Goal: Task Accomplishment & Management: Use online tool/utility

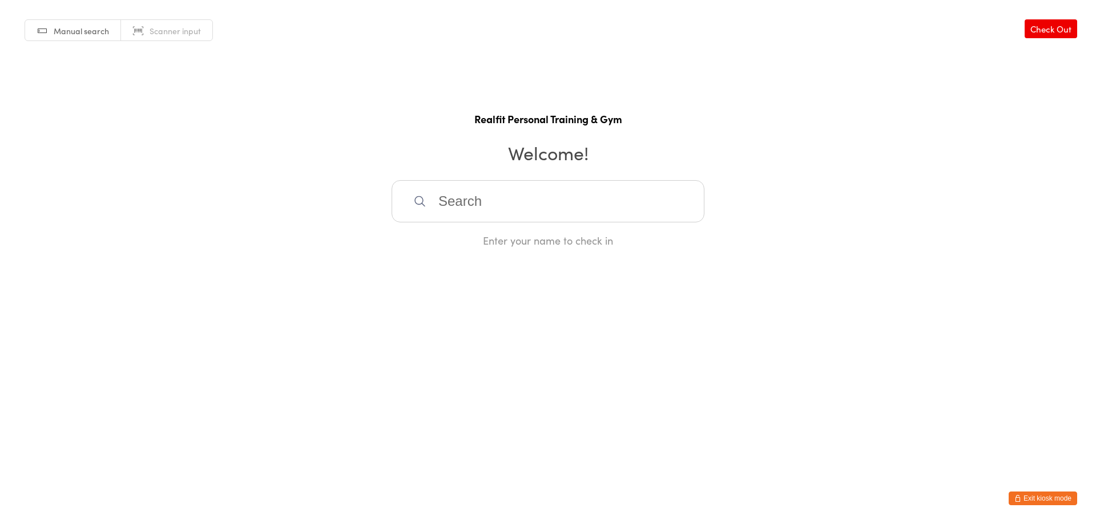
click at [1039, 498] on button "Exit kiosk mode" at bounding box center [1042, 499] width 68 height 14
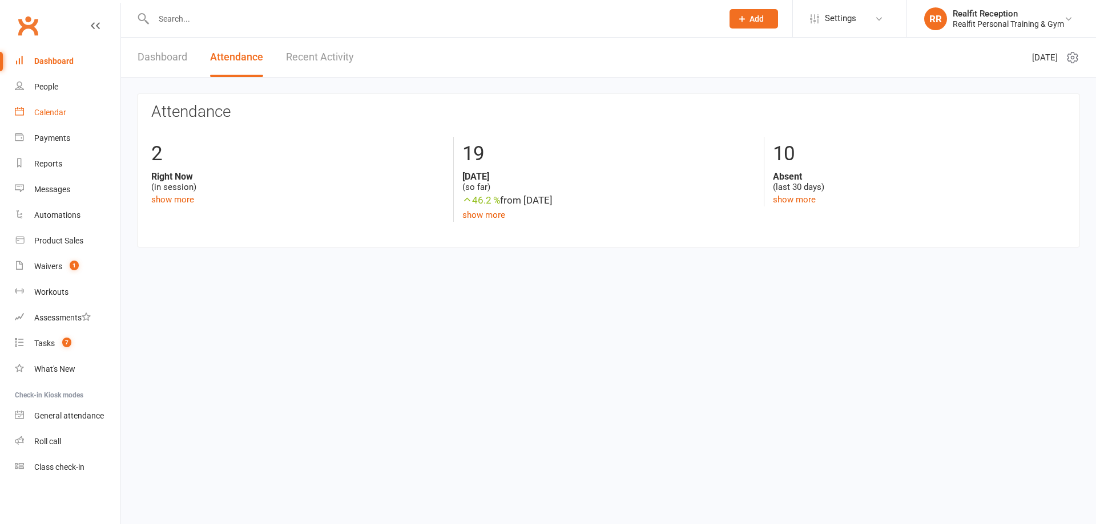
click at [59, 114] on div "Calendar" at bounding box center [50, 112] width 32 height 9
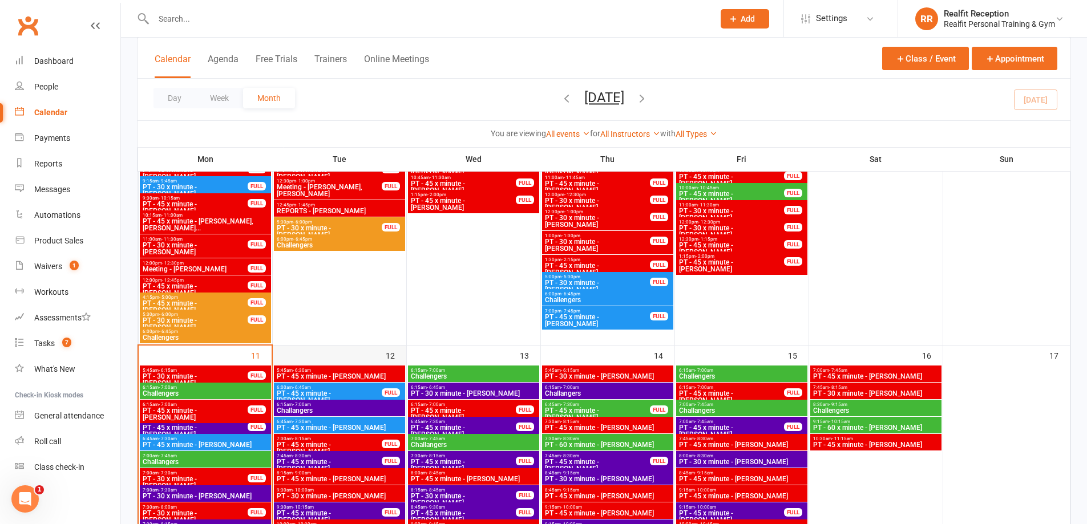
scroll to position [856, 0]
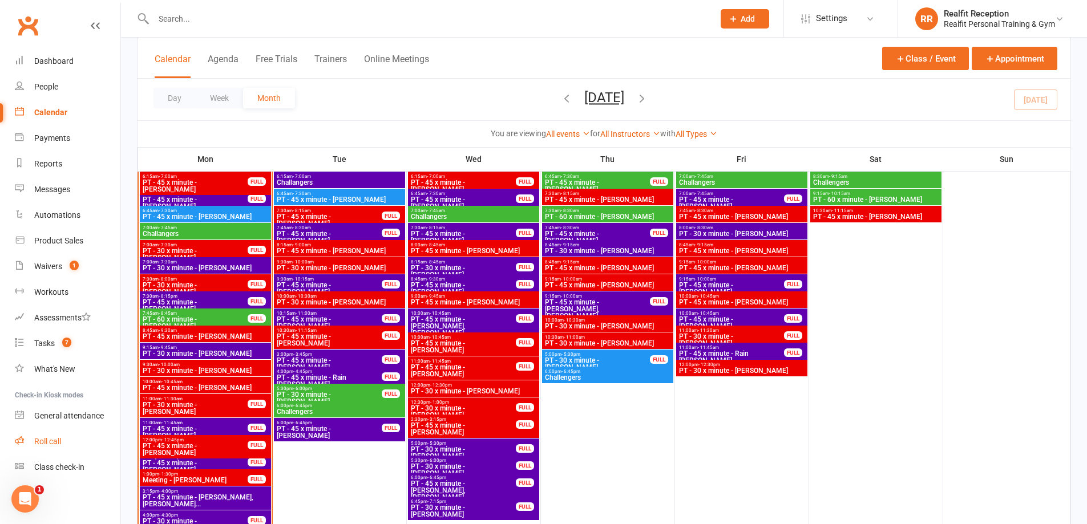
click at [59, 442] on div "Roll call" at bounding box center [47, 441] width 27 height 9
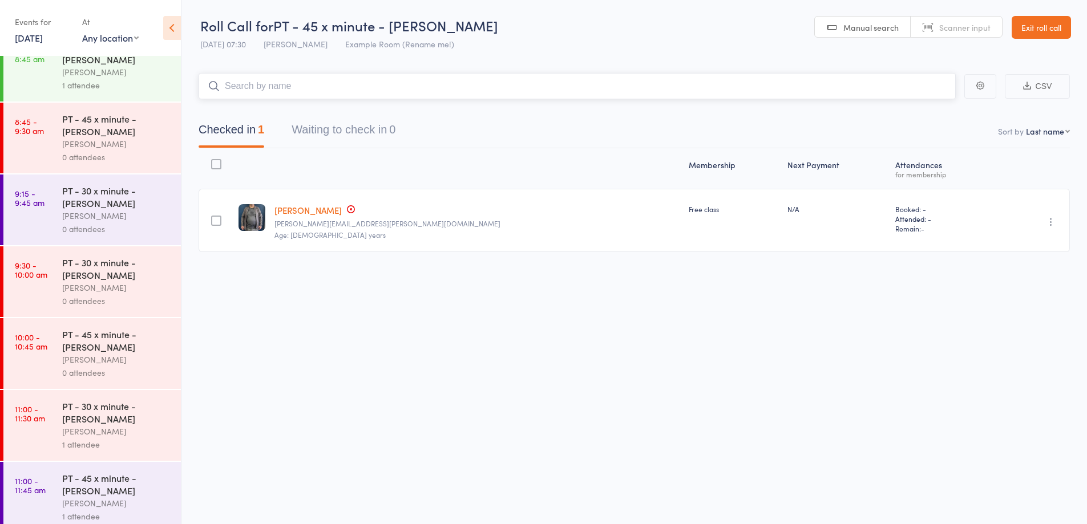
scroll to position [745, 0]
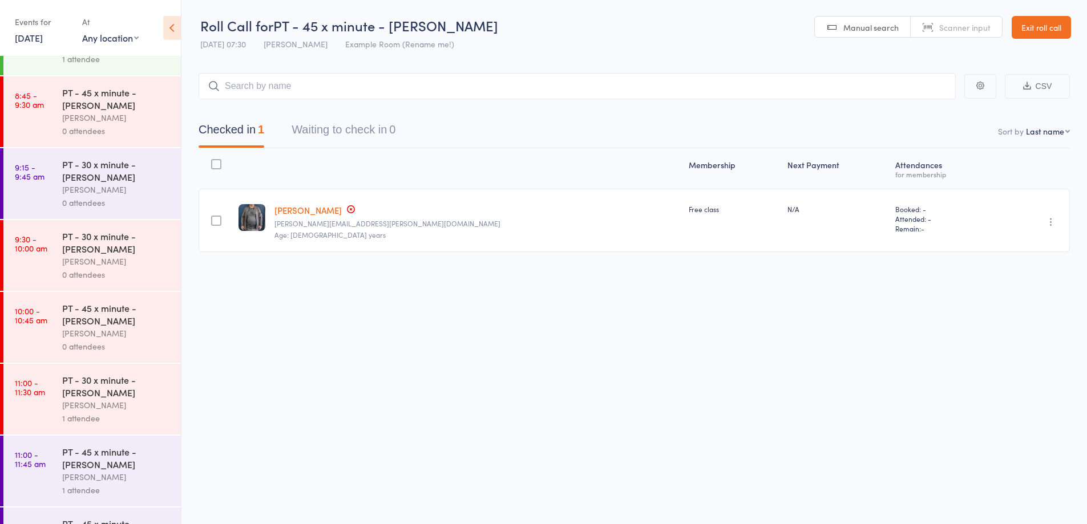
click at [140, 196] on div "Audery Perera" at bounding box center [116, 189] width 109 height 13
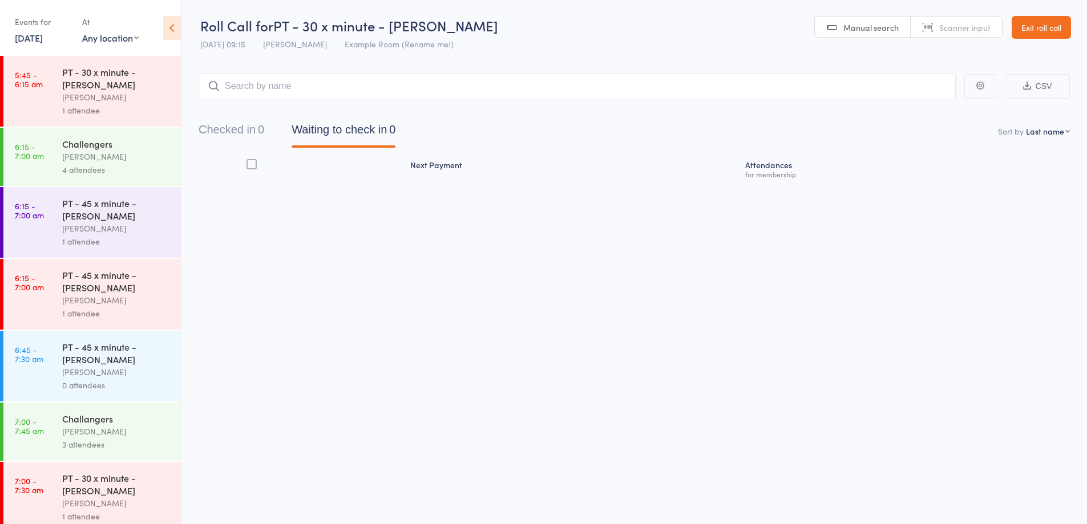
click at [336, 84] on input "search" at bounding box center [577, 86] width 757 height 26
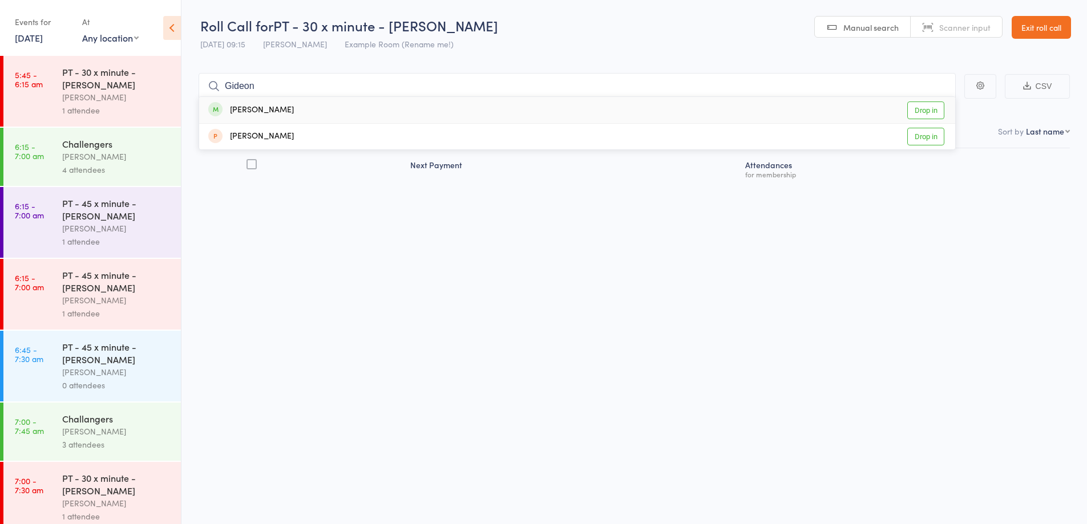
type input "Gideon"
click at [352, 106] on div "Gideon Gunn Drop in" at bounding box center [577, 110] width 756 height 26
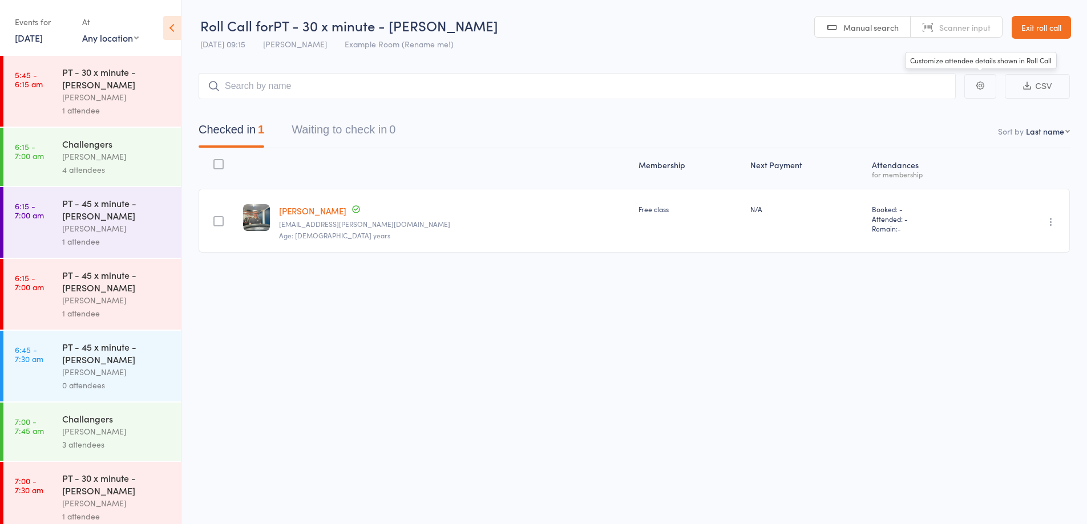
click at [1042, 22] on link "Exit roll call" at bounding box center [1041, 27] width 59 height 23
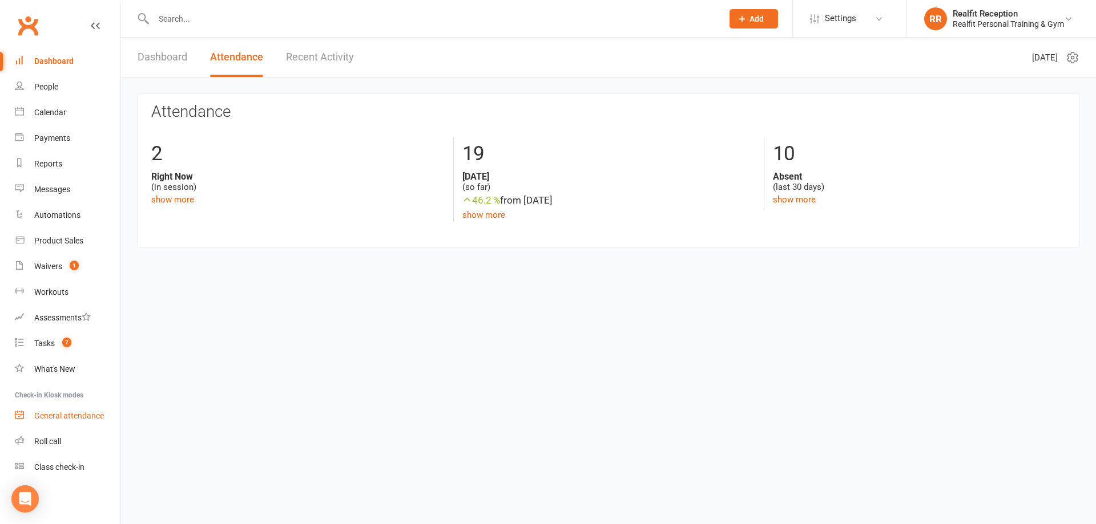
click at [68, 417] on div "General attendance" at bounding box center [69, 415] width 70 height 9
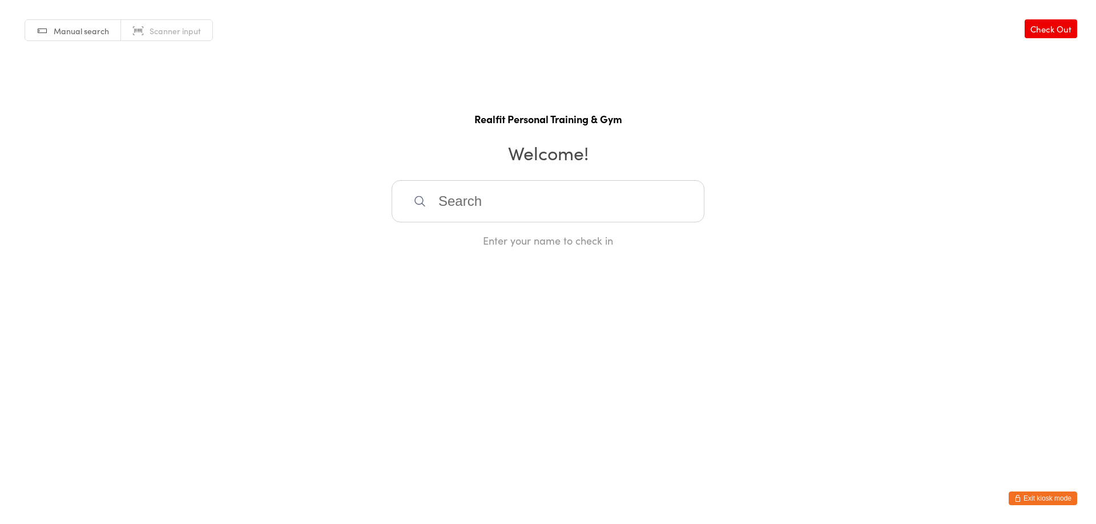
click at [515, 191] on input "search" at bounding box center [548, 201] width 313 height 42
type input "Elyss"
click at [521, 229] on div "[PERSON_NAME]" at bounding box center [548, 238] width 312 height 30
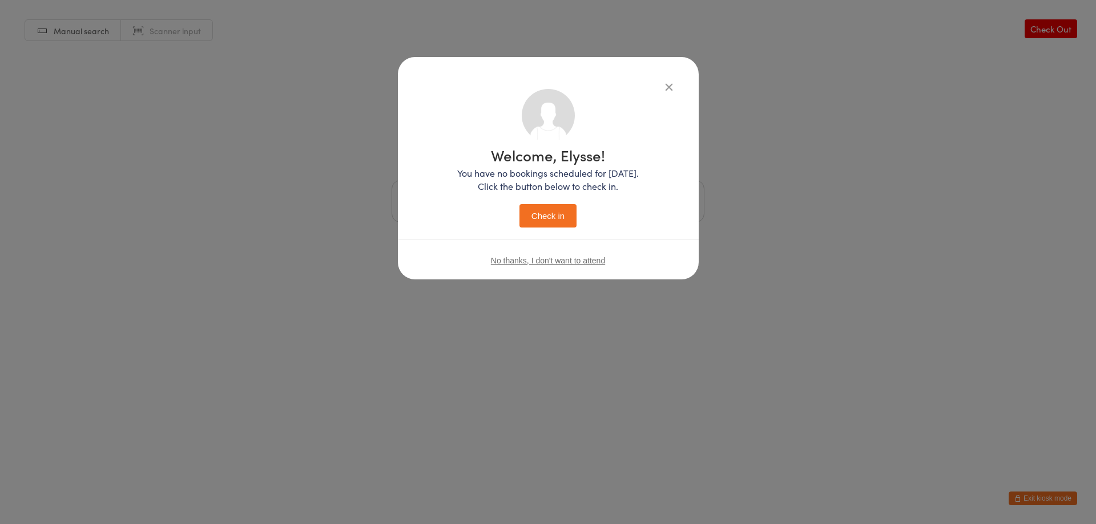
click at [536, 213] on button "Check in" at bounding box center [547, 215] width 57 height 23
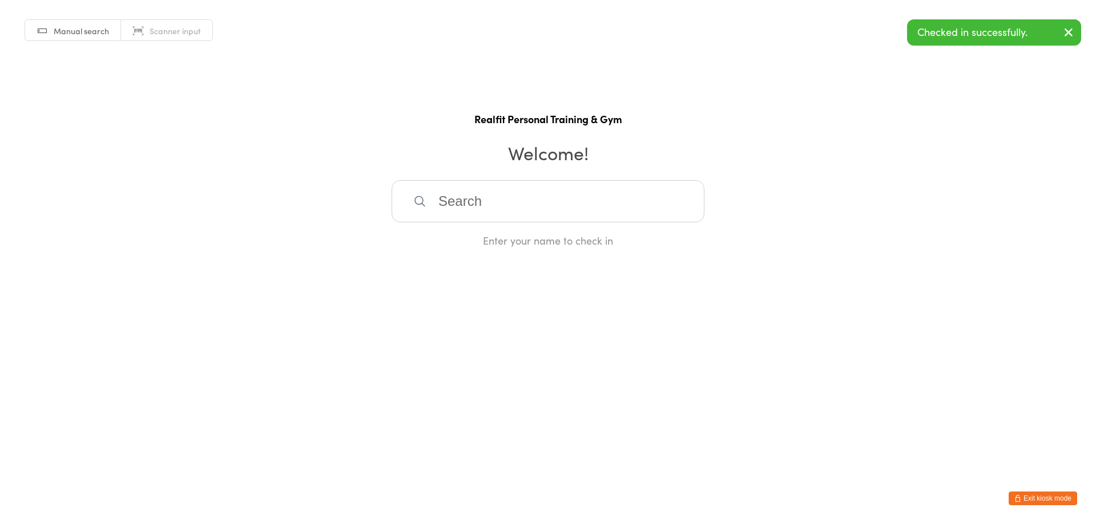
click at [536, 213] on input "search" at bounding box center [548, 201] width 313 height 42
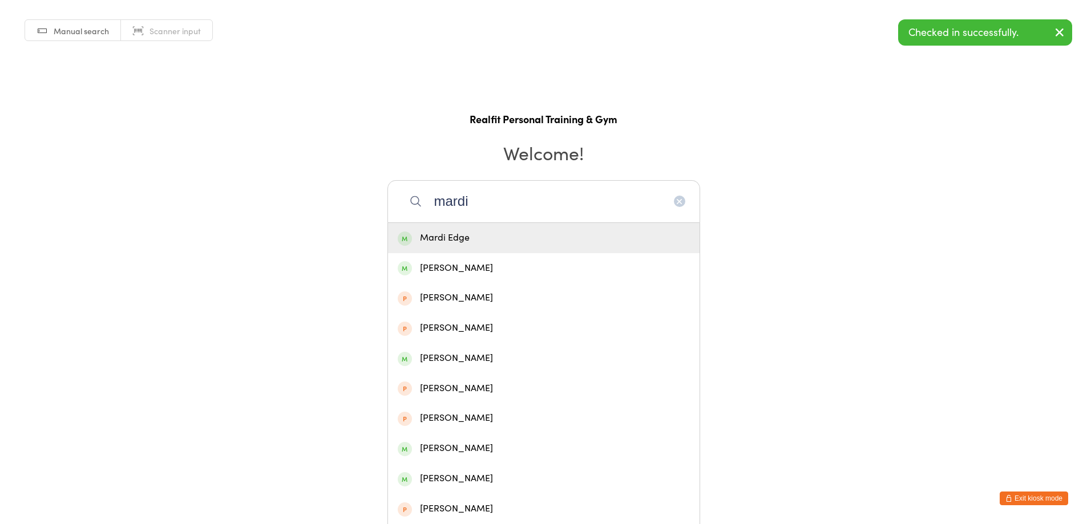
type input "mardi"
click at [531, 239] on div "Mardi Edge" at bounding box center [544, 238] width 292 height 15
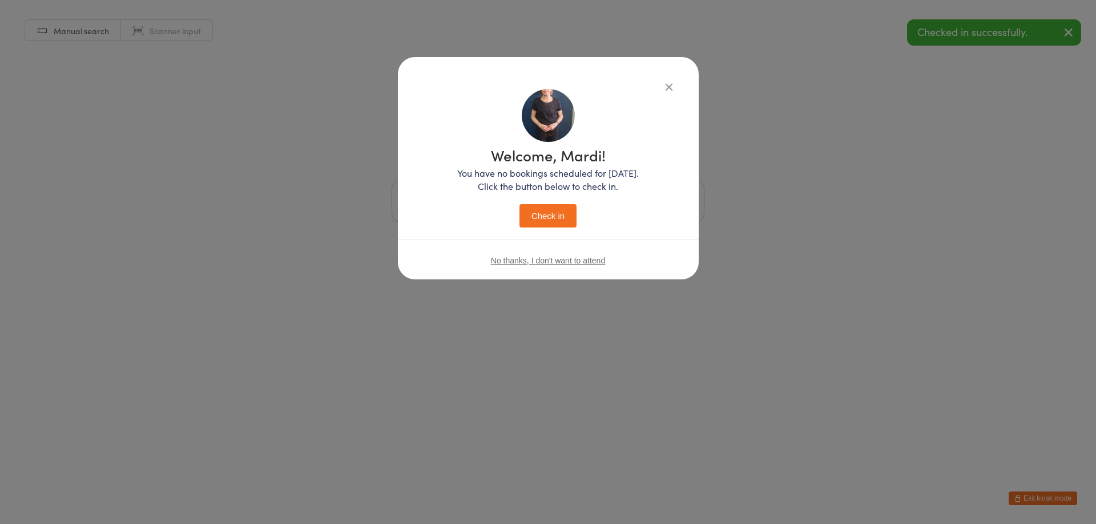
click at [535, 205] on button "Check in" at bounding box center [547, 215] width 57 height 23
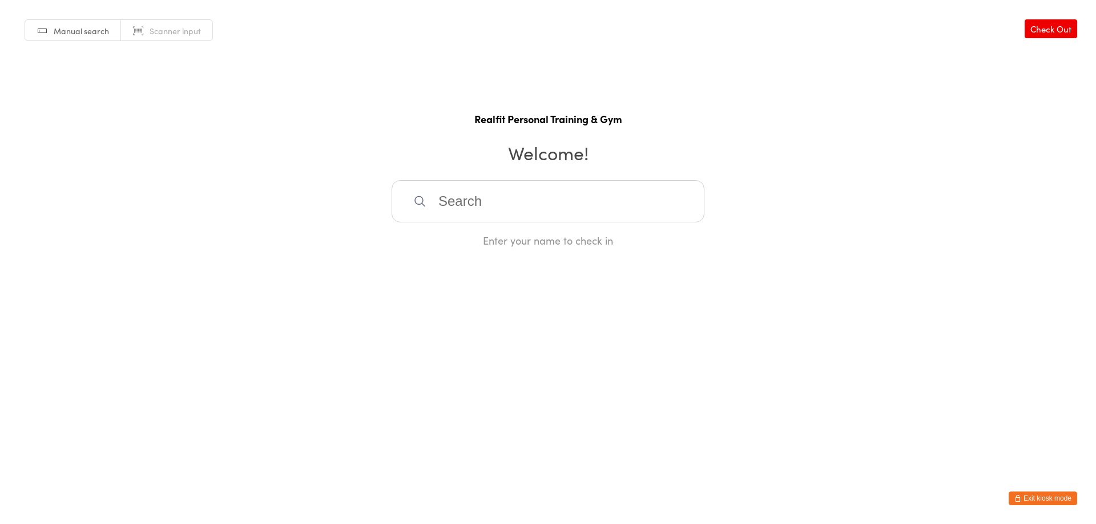
drag, startPoint x: 489, startPoint y: 205, endPoint x: 490, endPoint y: 197, distance: 8.2
click at [490, 199] on input "search" at bounding box center [548, 201] width 313 height 42
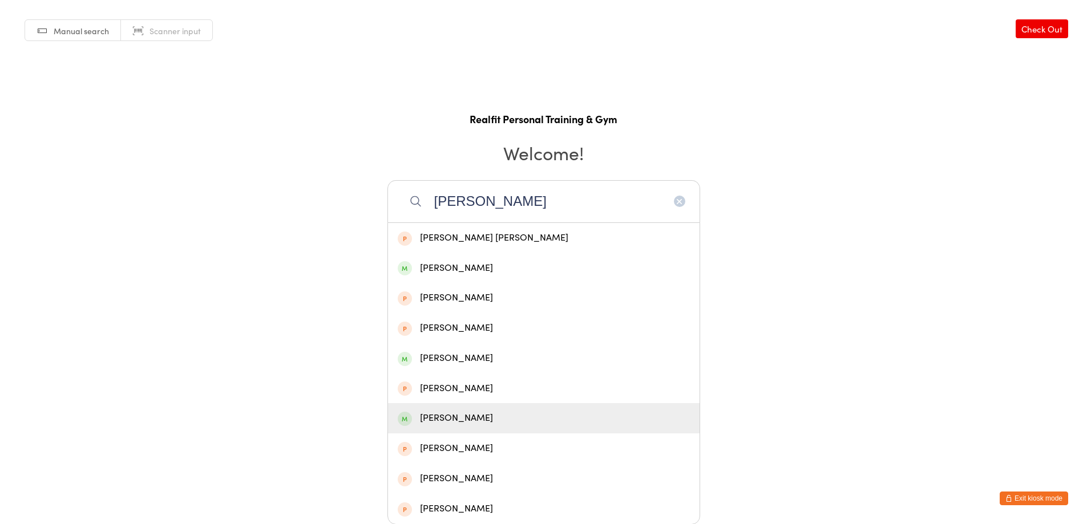
type input "[PERSON_NAME]"
click at [479, 416] on div "[PERSON_NAME]" at bounding box center [544, 418] width 292 height 15
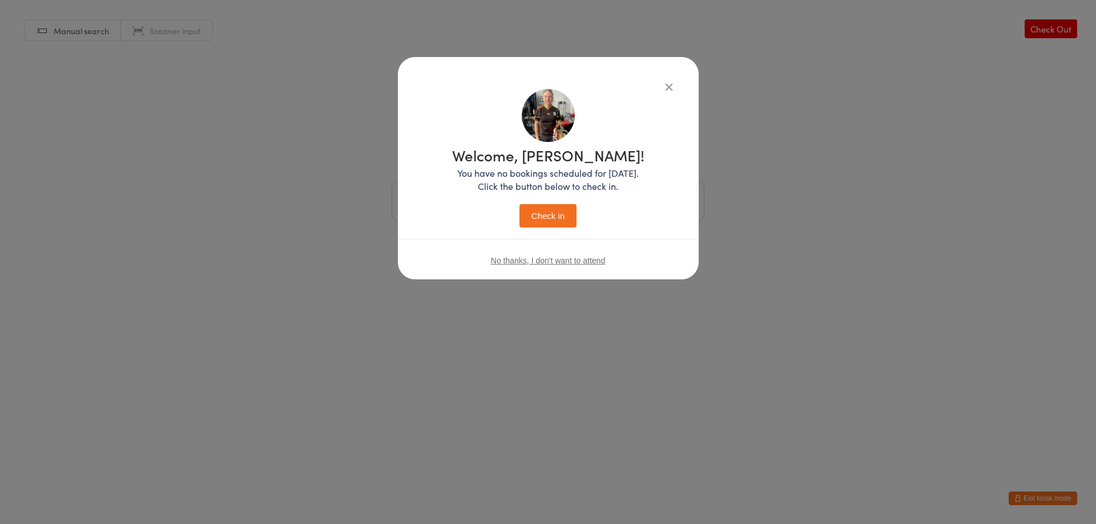
click at [565, 216] on button "Check in" at bounding box center [547, 215] width 57 height 23
